Goal: Navigation & Orientation: Find specific page/section

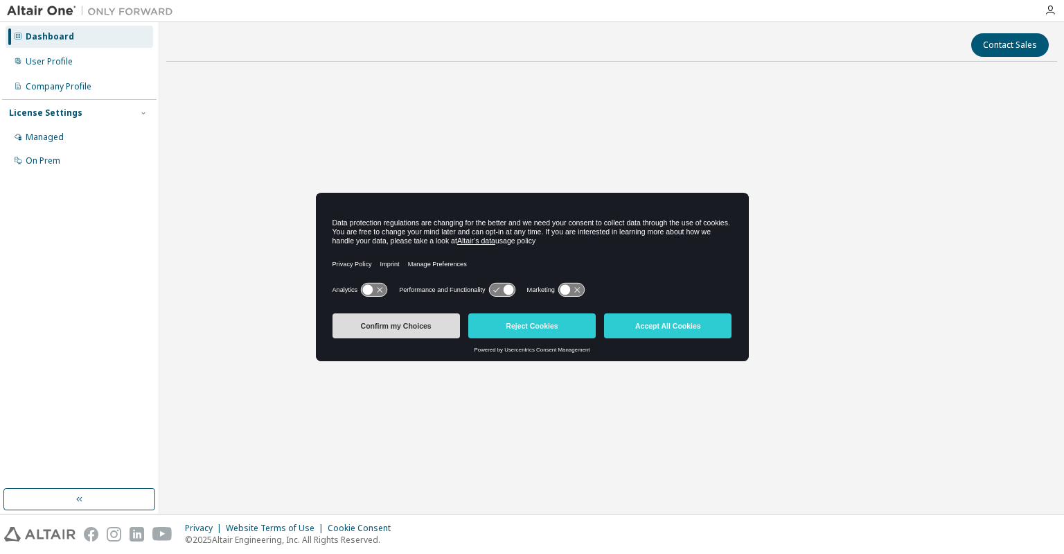
click at [418, 328] on button "Confirm my Choices" at bounding box center [397, 325] width 128 height 25
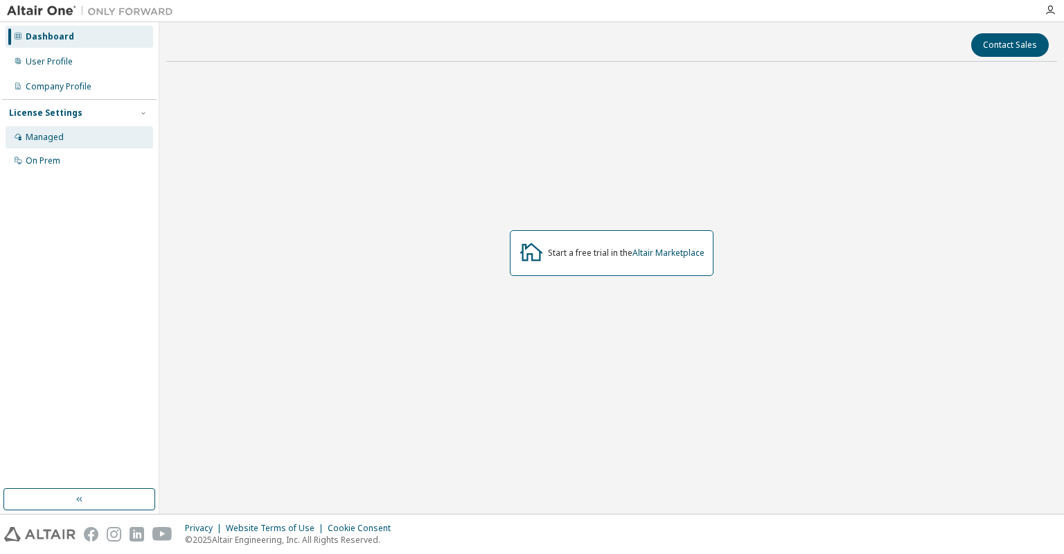
click at [60, 136] on div "Managed" at bounding box center [45, 137] width 38 height 11
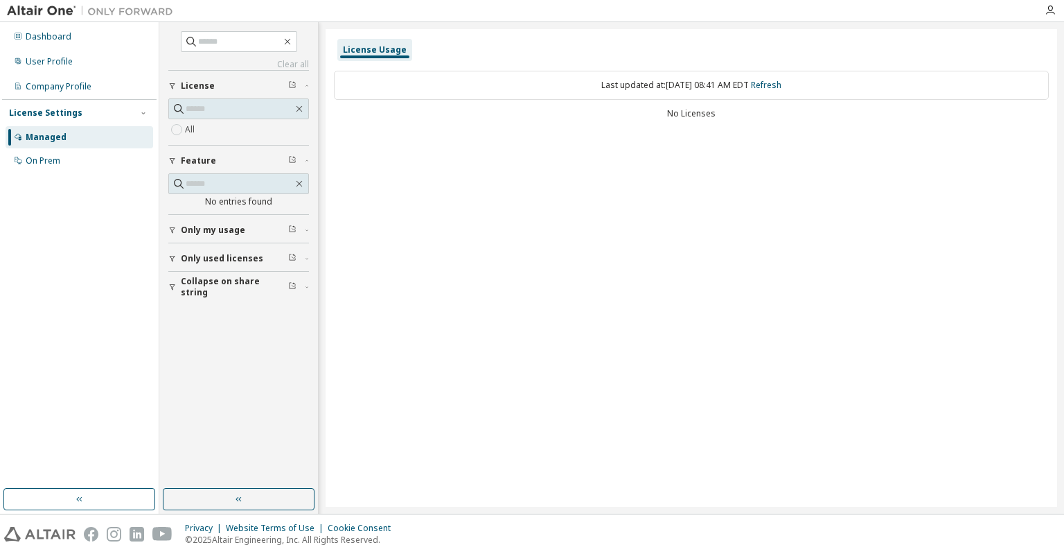
click at [172, 256] on icon "button" at bounding box center [172, 258] width 8 height 8
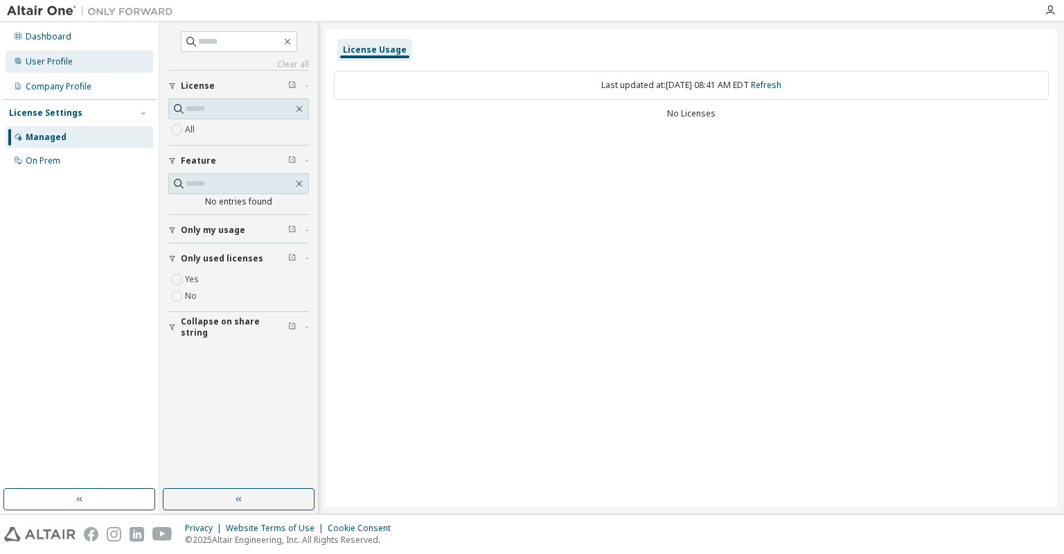
click at [52, 51] on div "User Profile" at bounding box center [80, 62] width 148 height 22
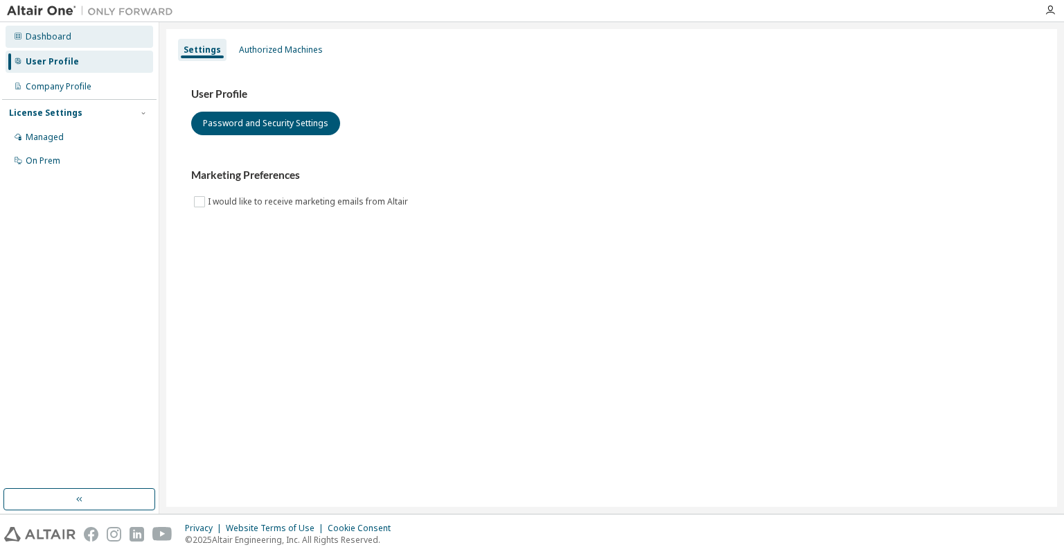
click at [39, 35] on div "Dashboard" at bounding box center [49, 36] width 46 height 11
